Goal: Information Seeking & Learning: Learn about a topic

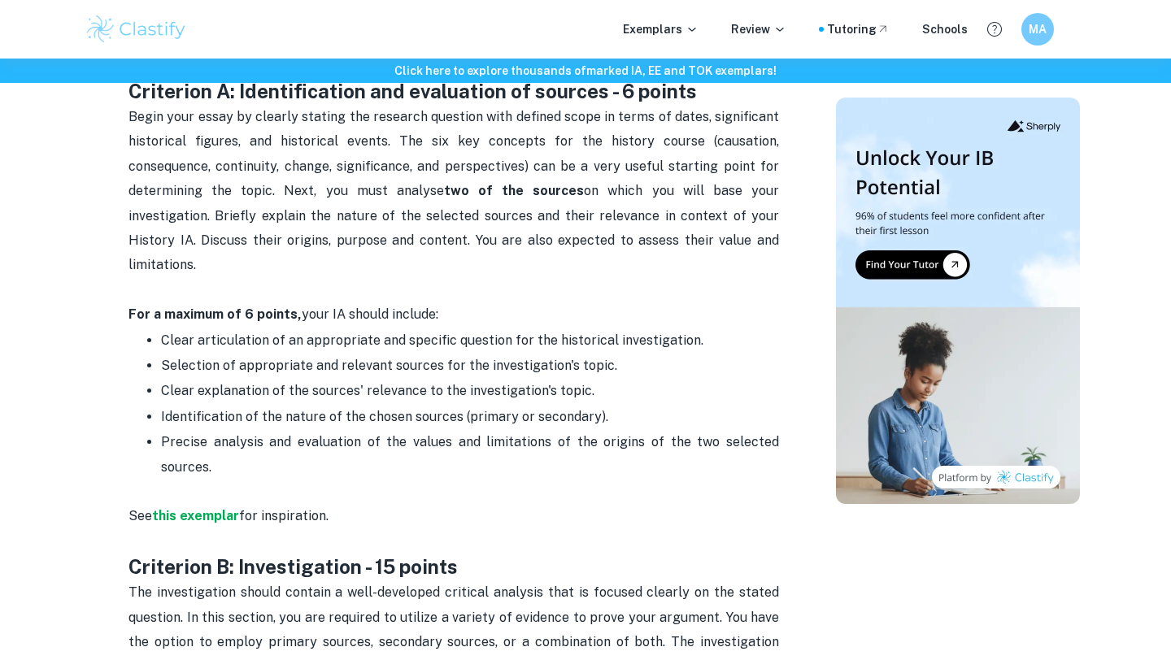
scroll to position [822, 0]
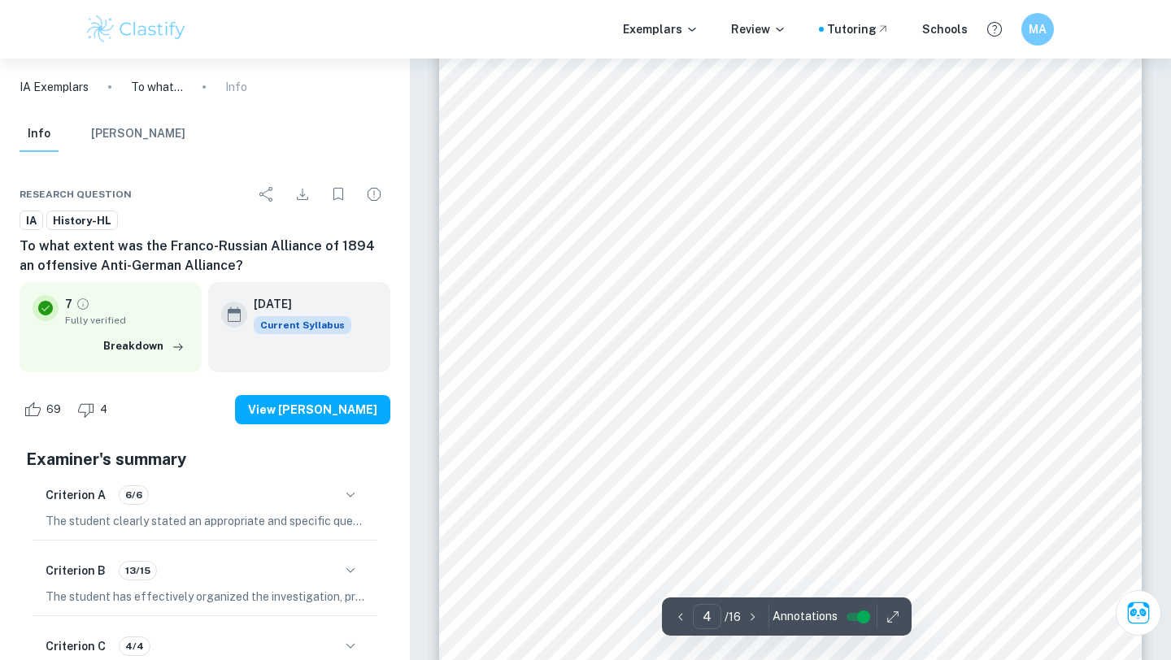
scroll to position [3320, 0]
type input "5"
